Goal: Use online tool/utility: Utilize a website feature to perform a specific function

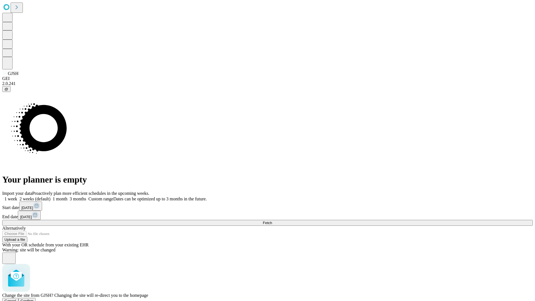
click at [34, 299] on span "Confirm" at bounding box center [27, 301] width 13 height 4
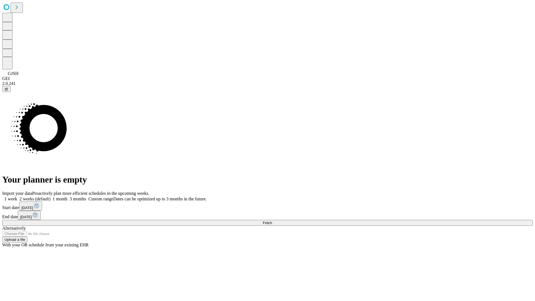
click at [17, 196] on label "1 week" at bounding box center [9, 198] width 15 height 5
click at [272, 221] on span "Fetch" at bounding box center [267, 223] width 9 height 4
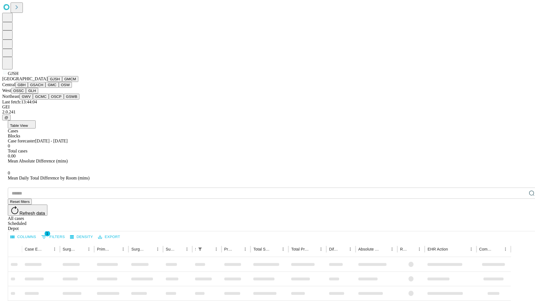
click at [62, 82] on button "GMCM" at bounding box center [70, 79] width 16 height 6
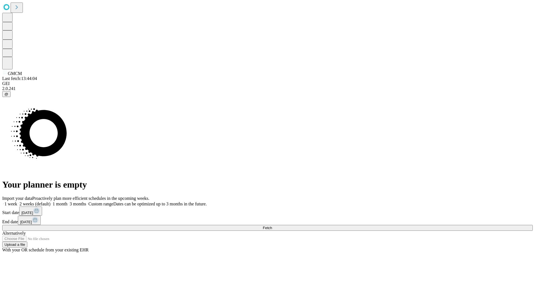
click at [17, 201] on label "1 week" at bounding box center [9, 203] width 15 height 5
click at [272, 226] on span "Fetch" at bounding box center [267, 228] width 9 height 4
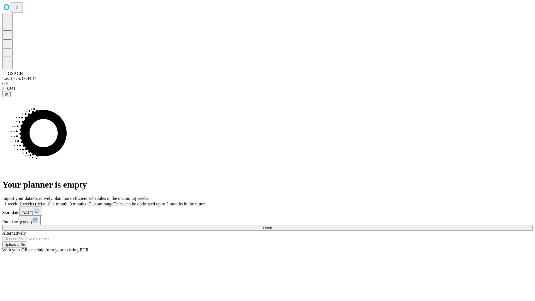
click at [17, 201] on label "1 week" at bounding box center [9, 203] width 15 height 5
click at [272, 226] on span "Fetch" at bounding box center [267, 228] width 9 height 4
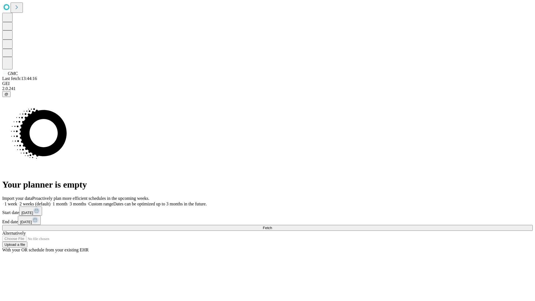
click at [17, 201] on label "1 week" at bounding box center [9, 203] width 15 height 5
click at [272, 226] on span "Fetch" at bounding box center [267, 228] width 9 height 4
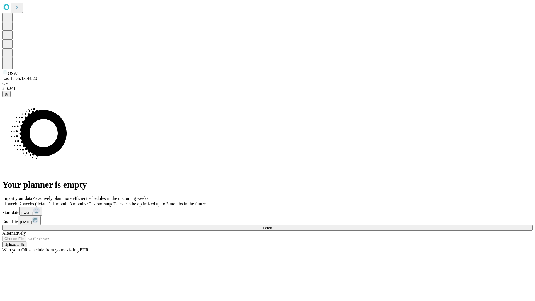
click at [17, 201] on label "1 week" at bounding box center [9, 203] width 15 height 5
click at [272, 226] on span "Fetch" at bounding box center [267, 228] width 9 height 4
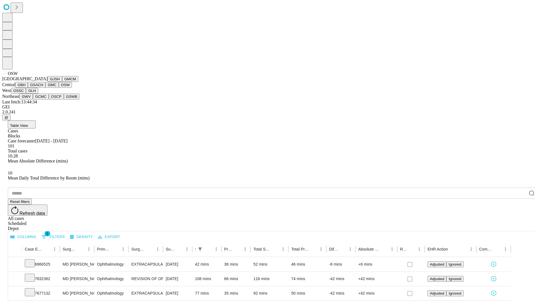
click at [26, 94] on button "OSSC" at bounding box center [18, 91] width 15 height 6
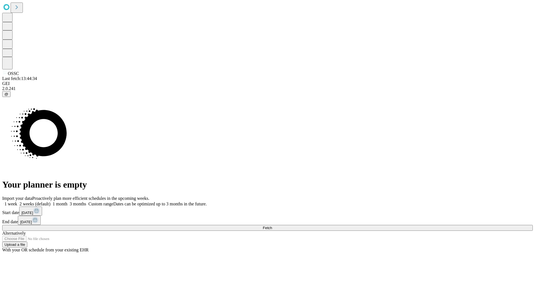
click at [17, 201] on label "1 week" at bounding box center [9, 203] width 15 height 5
click at [272, 226] on span "Fetch" at bounding box center [267, 228] width 9 height 4
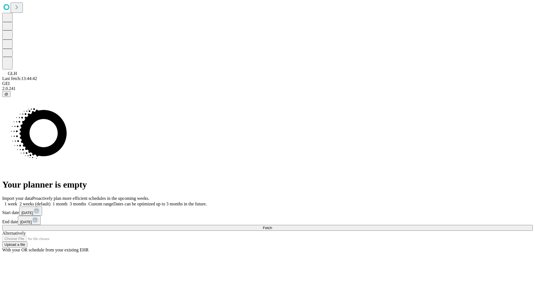
click at [17, 201] on label "1 week" at bounding box center [9, 203] width 15 height 5
click at [272, 226] on span "Fetch" at bounding box center [267, 228] width 9 height 4
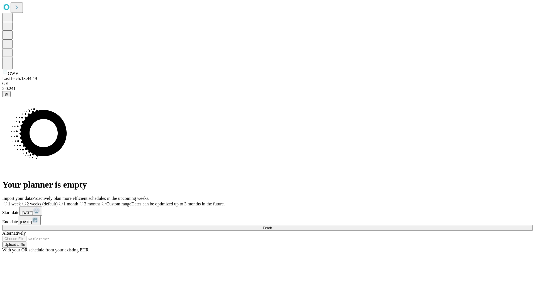
click at [272, 226] on span "Fetch" at bounding box center [267, 228] width 9 height 4
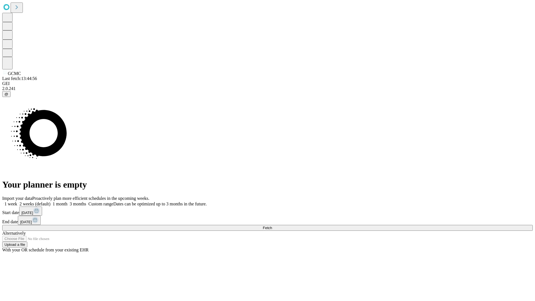
click at [272, 226] on span "Fetch" at bounding box center [267, 228] width 9 height 4
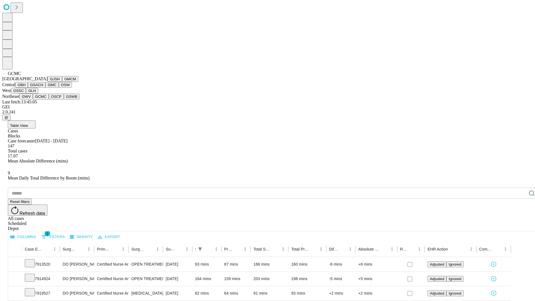
click at [49, 99] on button "OSCP" at bounding box center [56, 97] width 15 height 6
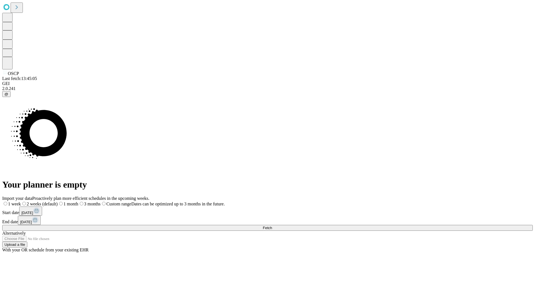
click at [21, 201] on label "1 week" at bounding box center [11, 203] width 19 height 5
click at [272, 226] on span "Fetch" at bounding box center [267, 228] width 9 height 4
